Goal: Task Accomplishment & Management: Use online tool/utility

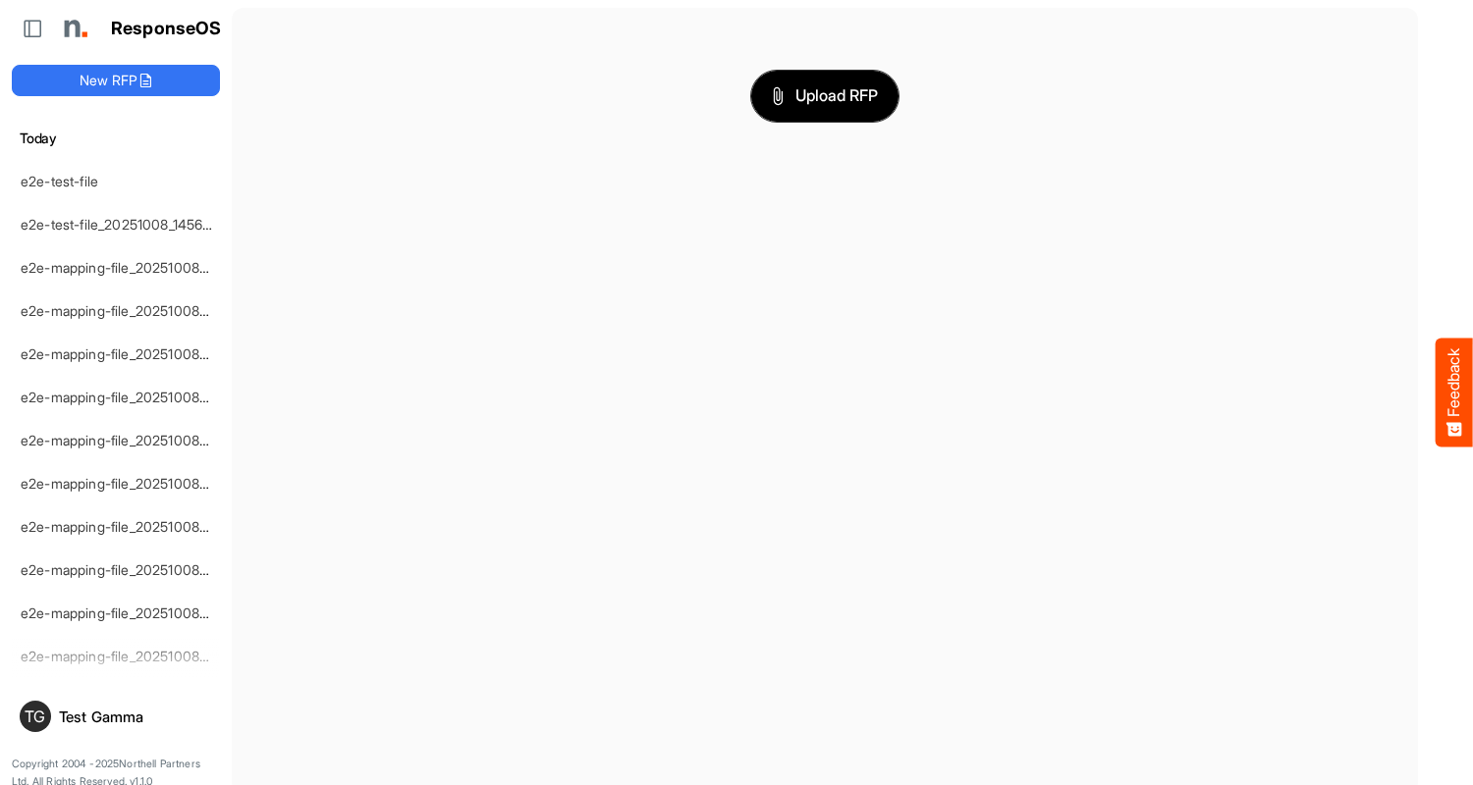
click at [825, 95] on span "Upload RFP" at bounding box center [825, 96] width 106 height 26
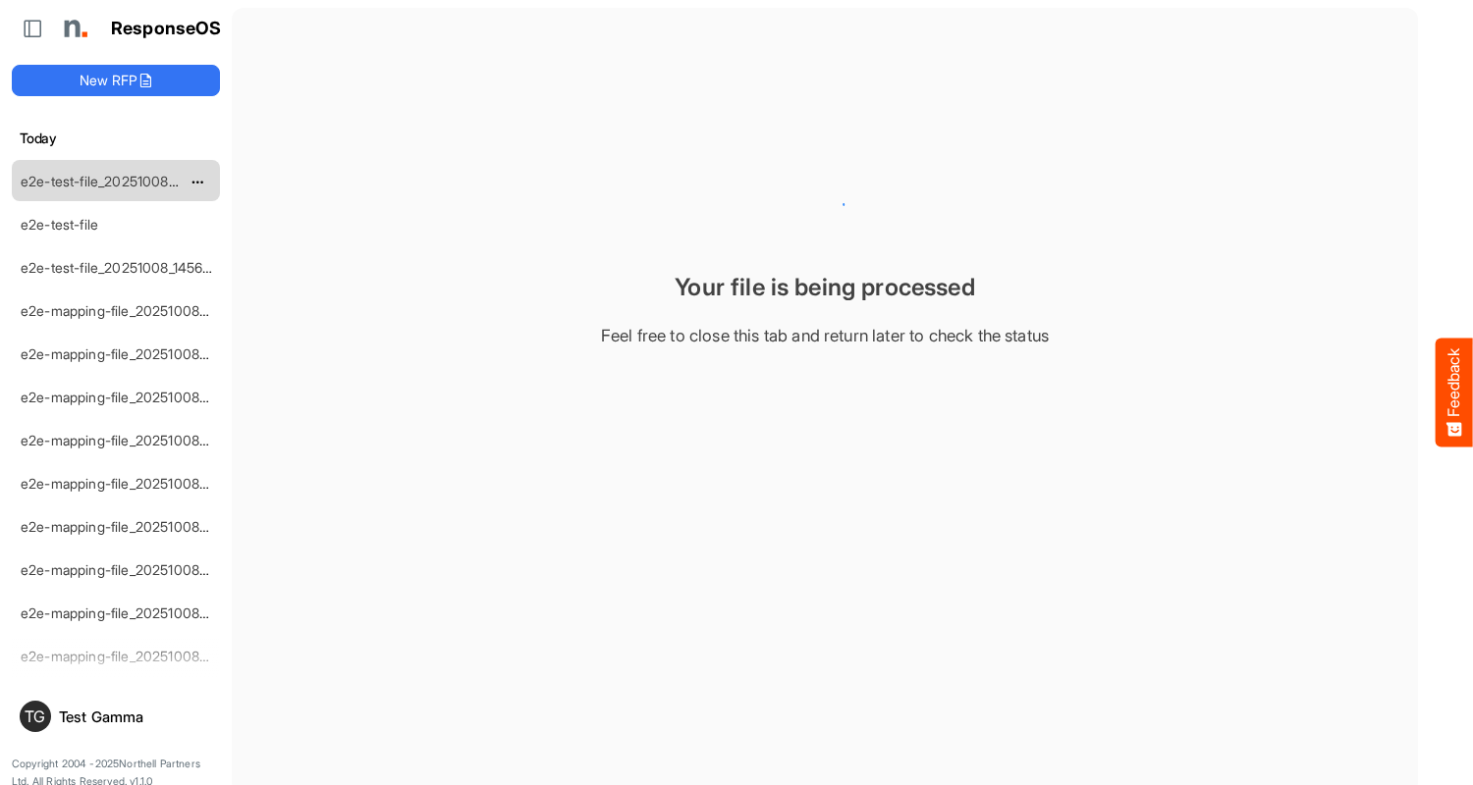
click at [116, 180] on link "e2e-test-file_20251008_150907" at bounding box center [120, 181] width 198 height 17
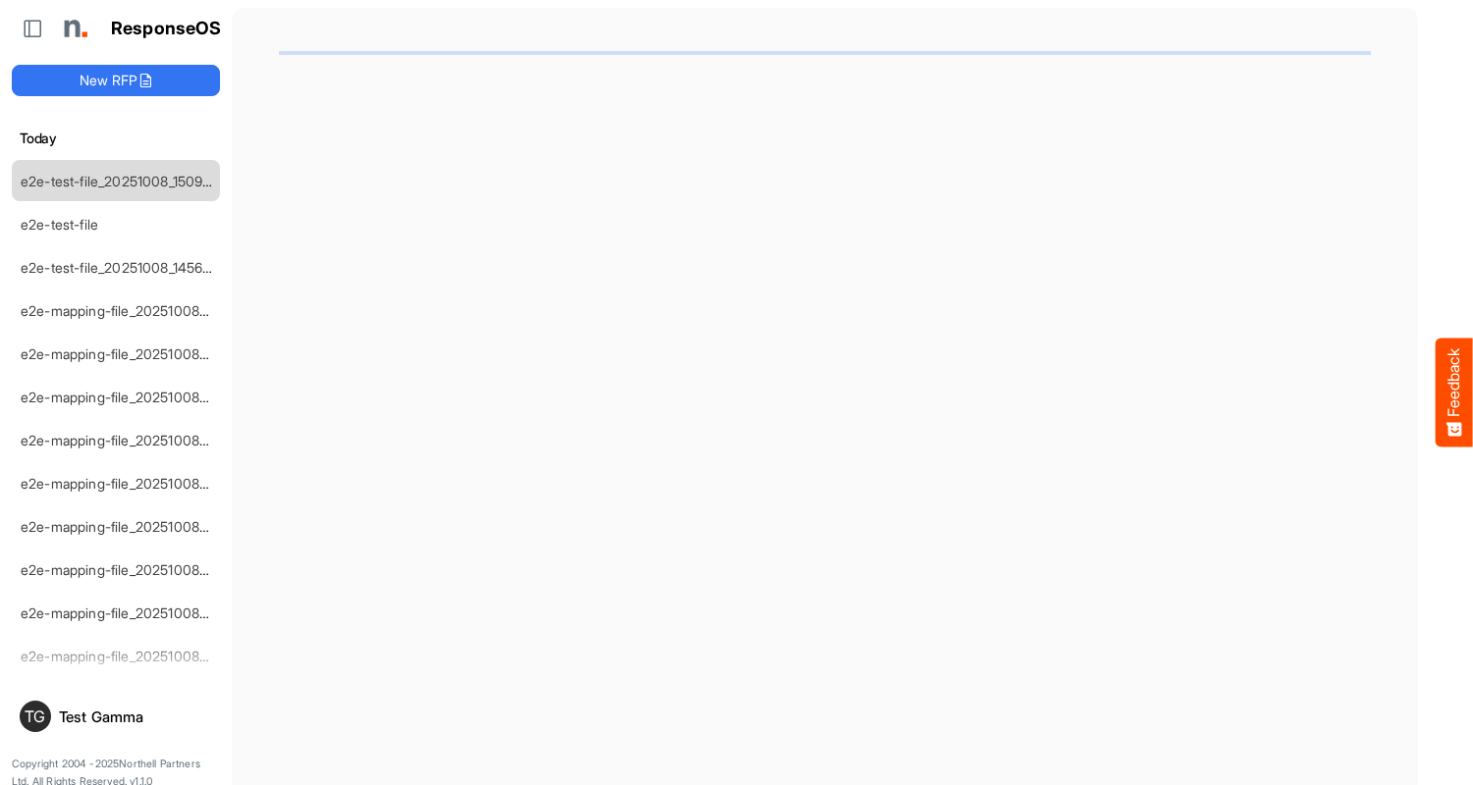
click at [116, 180] on link "e2e-test-file_20251008_150907" at bounding box center [120, 181] width 198 height 17
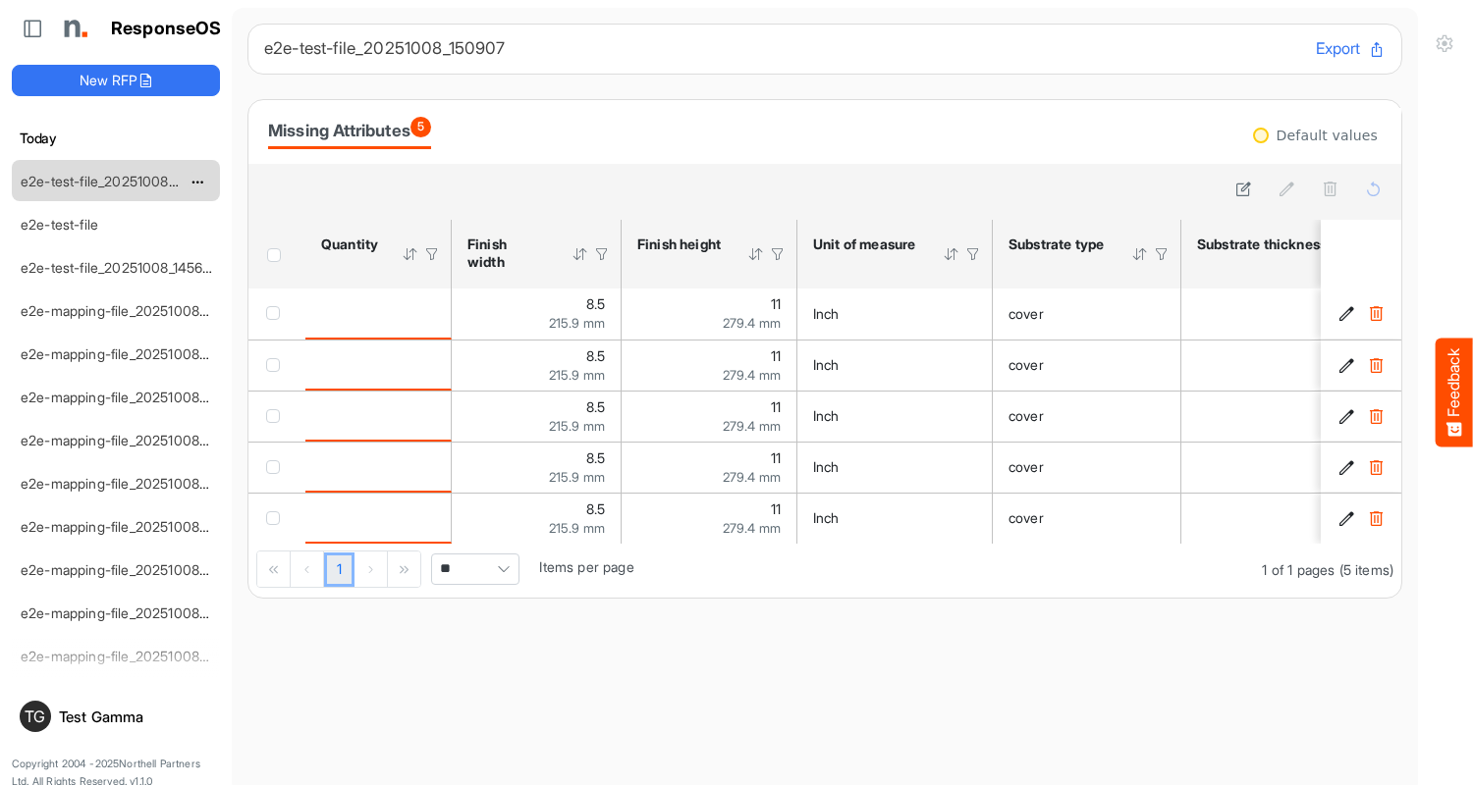
click at [116, 180] on link "e2e-test-file_20251008_150907" at bounding box center [120, 181] width 198 height 17
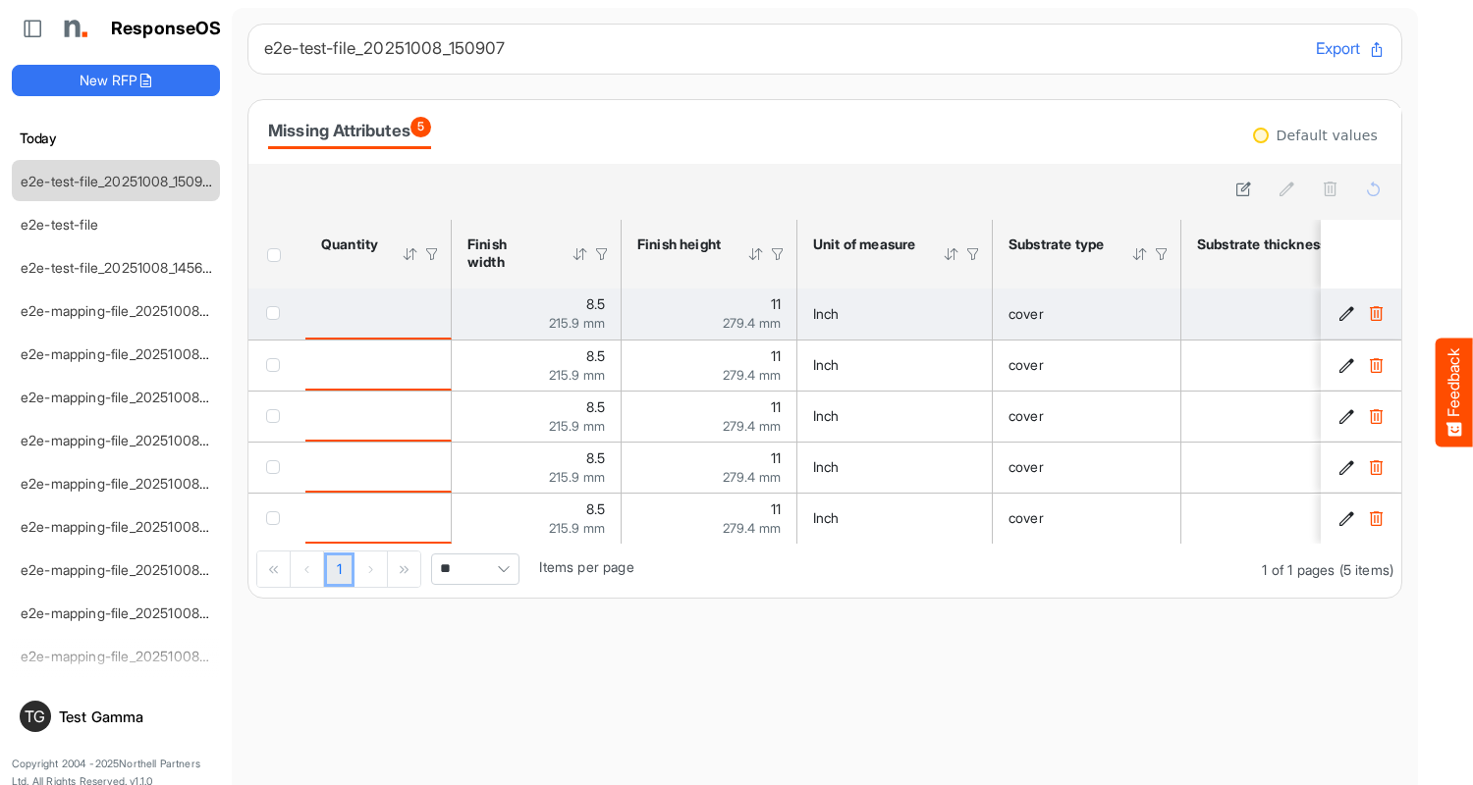
click at [277, 312] on span "checkbox" at bounding box center [273, 313] width 14 height 14
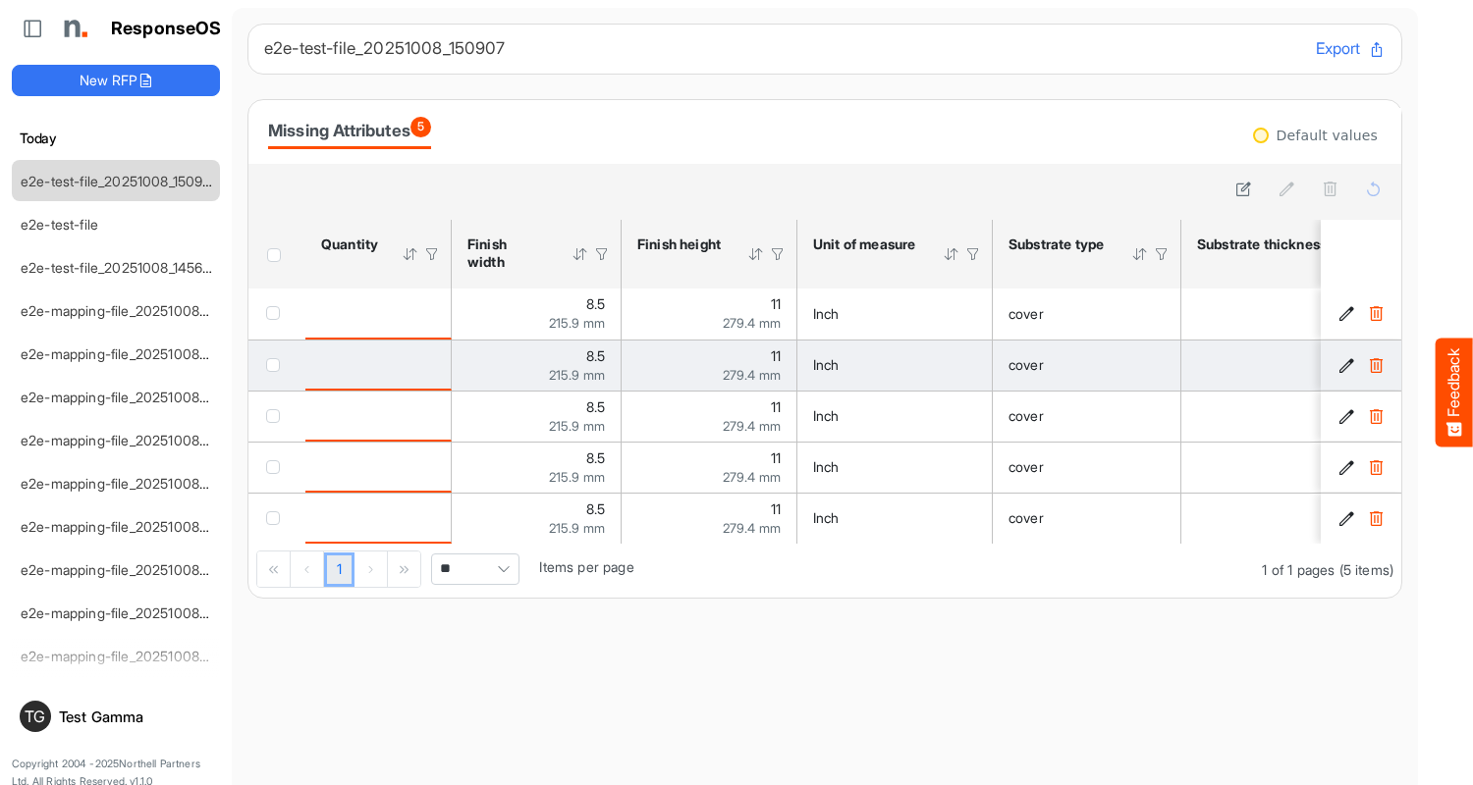
click at [277, 364] on span "checkbox" at bounding box center [273, 365] width 14 height 14
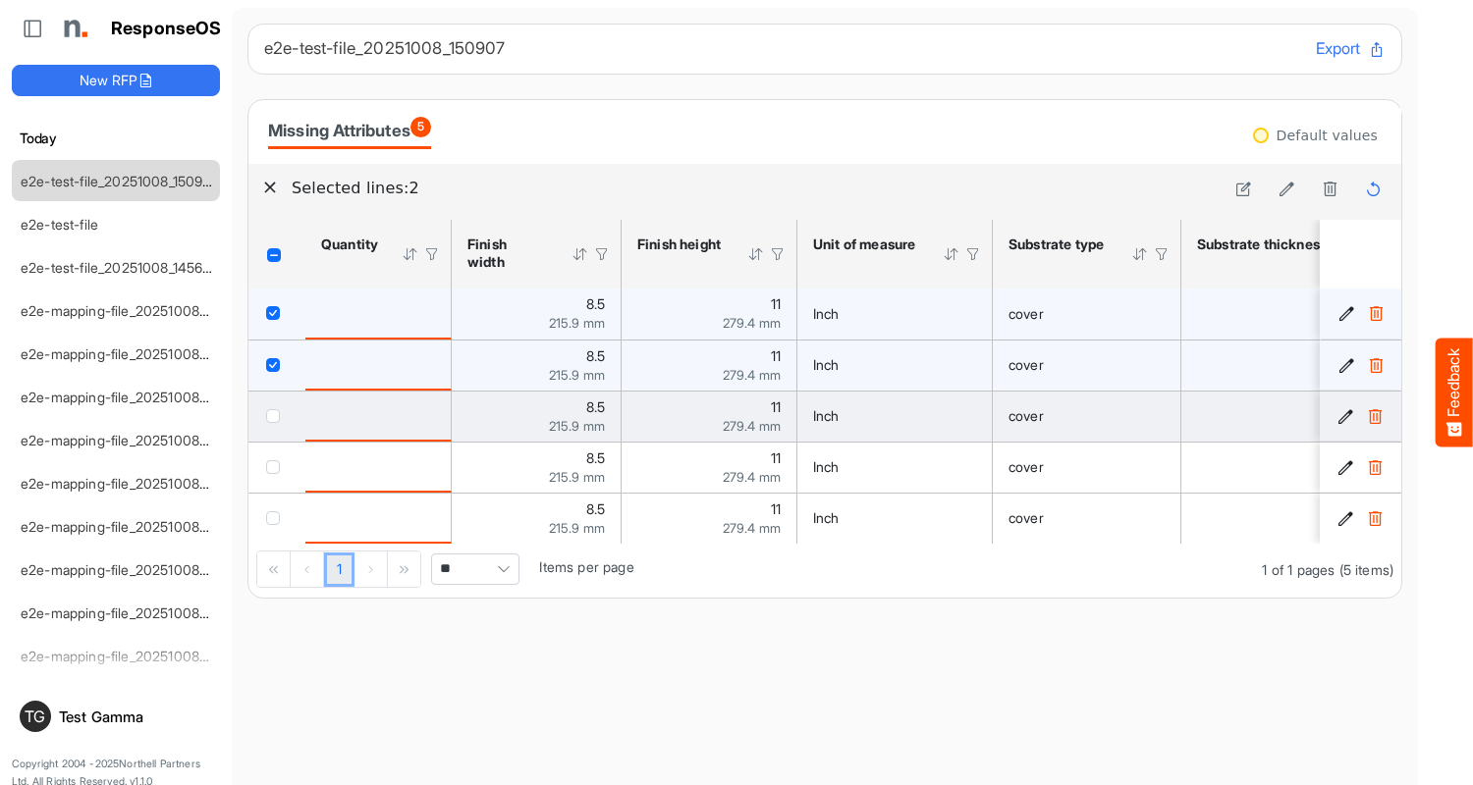
click at [277, 415] on span "checkbox" at bounding box center [273, 416] width 14 height 14
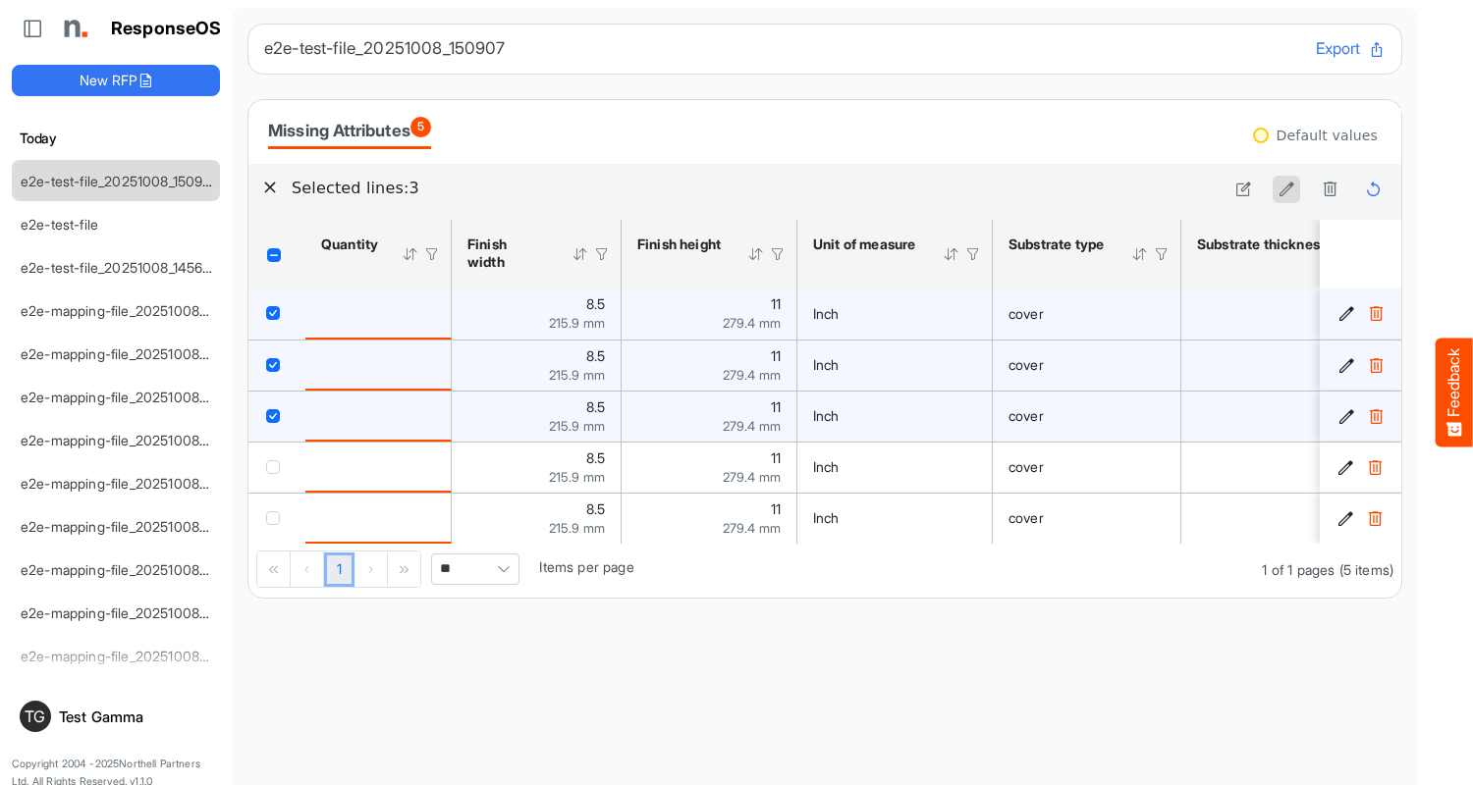
click at [1286, 189] on icon at bounding box center [1286, 189] width 17 height 17
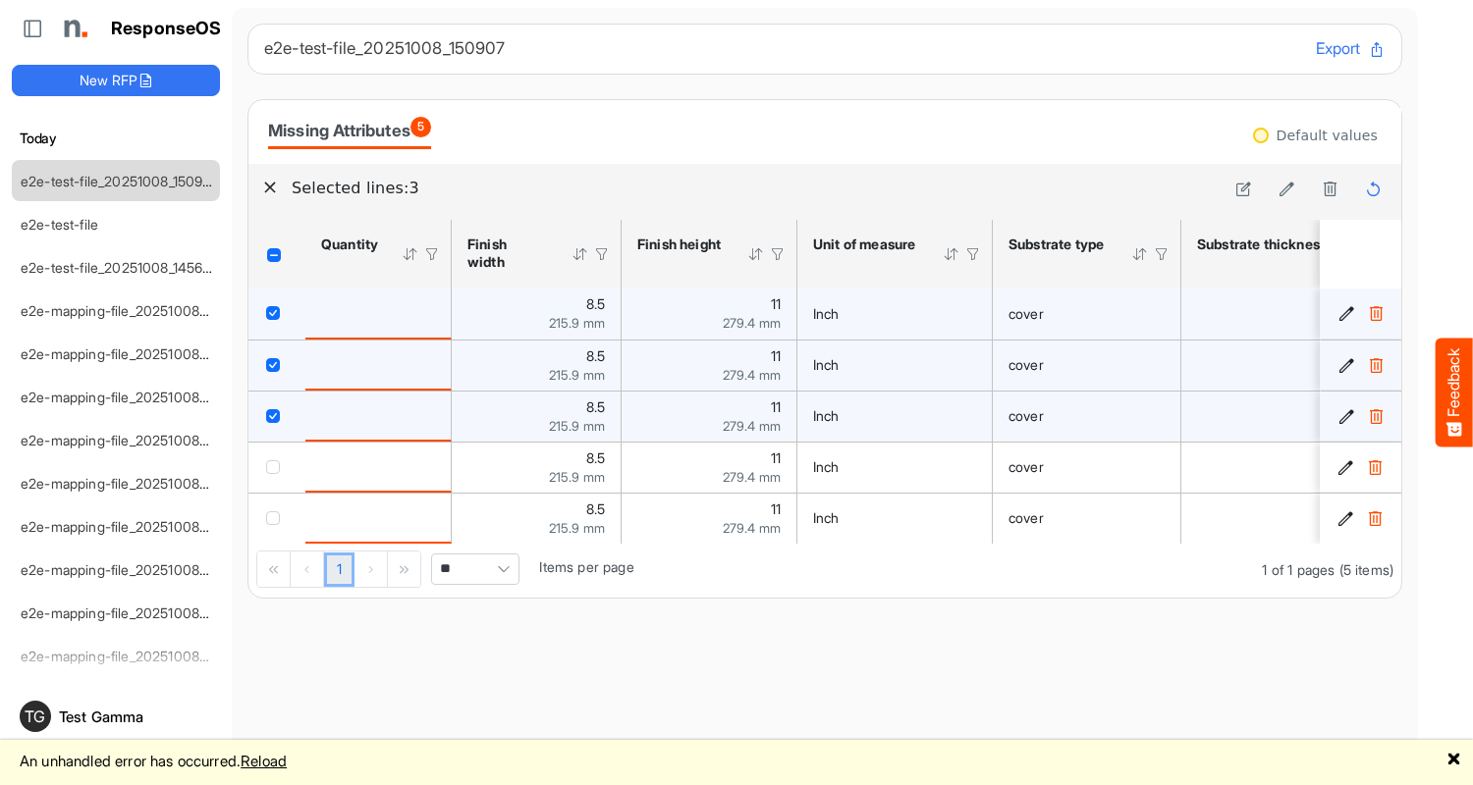
click at [1448, 758] on div "An unhandled error has occurred. Reload 🗙" at bounding box center [736, 762] width 1473 height 45
click at [975, 58] on div "e2e-test-file_20251008_150907 Export" at bounding box center [824, 49] width 1121 height 26
